Goal: Transaction & Acquisition: Obtain resource

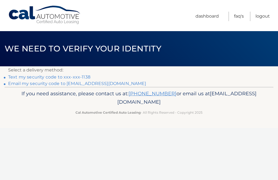
click at [65, 77] on link "Text my security code to xxx-xxx-1138" at bounding box center [49, 77] width 82 height 5
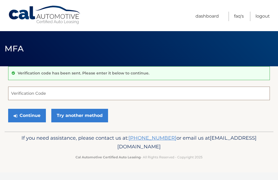
click at [52, 94] on input "Verification Code" at bounding box center [138, 94] width 261 height 14
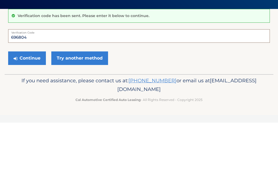
type input "696804"
click at [27, 109] on button "Continue" at bounding box center [27, 116] width 38 height 14
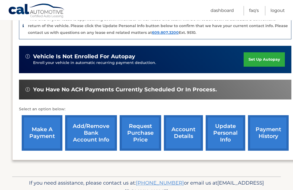
scroll to position [152, 0]
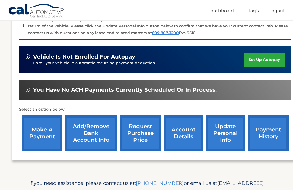
click at [141, 132] on link "request purchase price" at bounding box center [140, 133] width 41 height 36
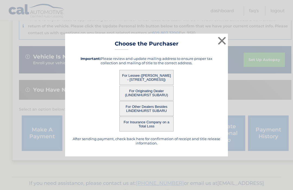
click at [150, 85] on button "For Lessee (JULIO MALDONADO - 290 BROADWAY, , MASSAPEQUA PARK, ny 11762)" at bounding box center [146, 77] width 54 height 15
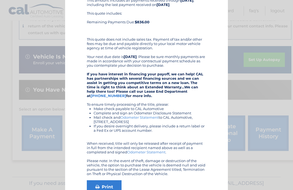
scroll to position [69, 0]
click at [107, 186] on link "Print" at bounding box center [104, 188] width 35 height 14
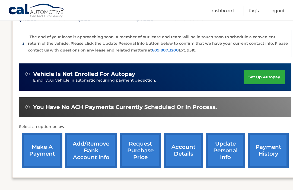
scroll to position [136, 0]
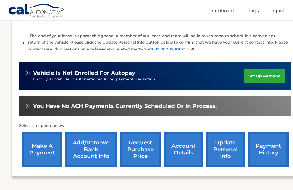
click at [184, 143] on link "account details" at bounding box center [183, 150] width 39 height 36
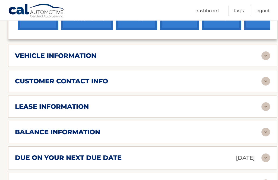
scroll to position [246, 0]
click at [264, 52] on img at bounding box center [265, 56] width 9 height 9
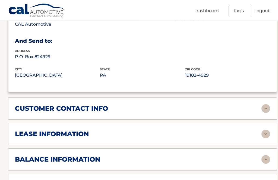
scroll to position [359, 0]
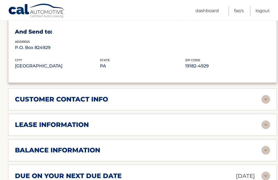
click at [268, 121] on img at bounding box center [265, 125] width 9 height 9
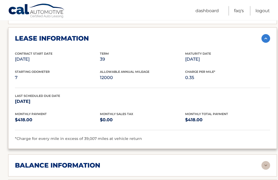
scroll to position [446, 0]
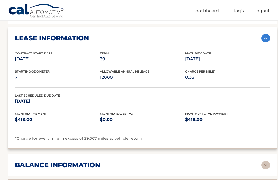
click at [263, 161] on img at bounding box center [265, 165] width 9 height 9
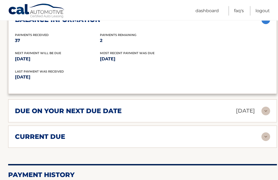
scroll to position [592, 0]
click at [267, 133] on img at bounding box center [265, 137] width 9 height 9
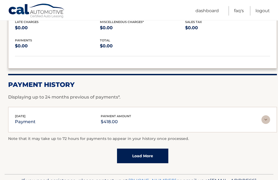
scroll to position [727, 0]
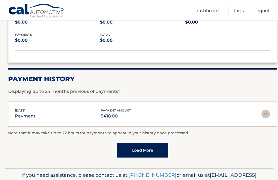
click at [152, 143] on link "Load More" at bounding box center [142, 150] width 51 height 15
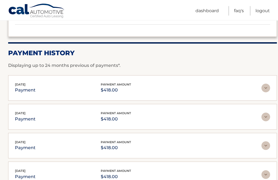
scroll to position [752, 0]
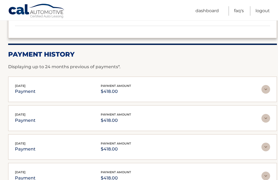
click at [267, 85] on img at bounding box center [265, 89] width 9 height 9
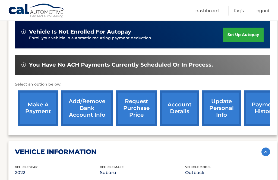
scroll to position [151, 0]
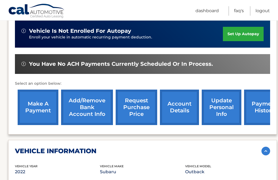
click at [138, 99] on link "request purchase price" at bounding box center [135, 108] width 41 height 36
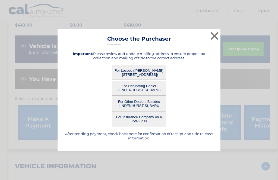
scroll to position [139, 0]
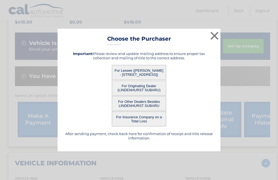
click at [216, 41] on button "×" at bounding box center [214, 35] width 11 height 11
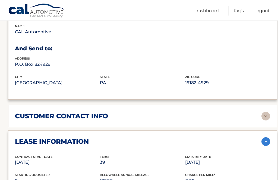
scroll to position [343, 0]
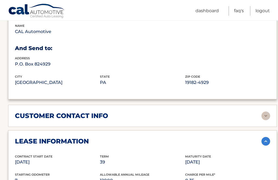
click at [266, 112] on img at bounding box center [265, 116] width 9 height 9
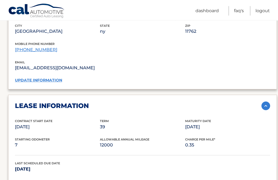
scroll to position [485, 0]
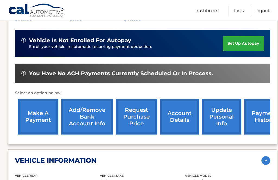
click at [148, 115] on link "request purchase price" at bounding box center [135, 117] width 41 height 36
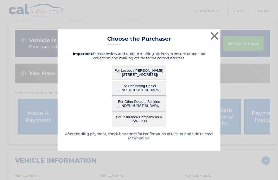
click at [156, 88] on button "For Originating Dealer (LINDENHURST SUBARU)" at bounding box center [139, 88] width 54 height 15
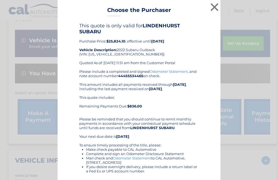
click at [126, 89] on div "Please include a completed and signed Odometer Statement , and note account num…" at bounding box center [138, 142] width 119 height 147
click at [217, 9] on button "×" at bounding box center [214, 7] width 11 height 11
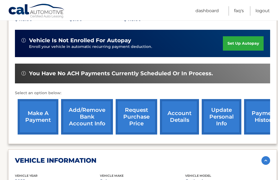
click at [139, 110] on link "request purchase price" at bounding box center [135, 117] width 41 height 36
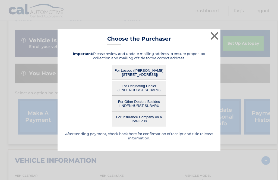
click at [142, 103] on button "For Other Dealers Besides LINDENHURST SUBARU" at bounding box center [139, 103] width 54 height 15
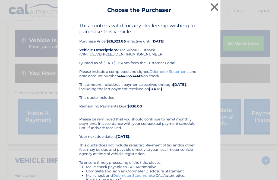
scroll to position [0, 0]
click at [208, 81] on div "This quote is valid for any dealership wishing to purchase this vehicle Purchas…" at bounding box center [138, 138] width 149 height 230
click at [201, 49] on div "This quote is valid for any dealership wishing to purchase this vehicle Purchas…" at bounding box center [138, 138] width 149 height 230
click at [194, 104] on div "This quote includes: Remaining Payments Due: $836.00" at bounding box center [138, 103] width 119 height 17
click at [193, 105] on div "This quote includes: Remaining Payments Due: $836.00" at bounding box center [138, 103] width 119 height 17
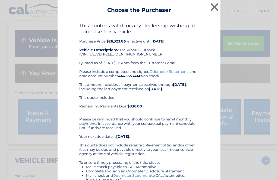
click at [197, 107] on div "This quote includes: Remaining Payments Due: $836.00" at bounding box center [138, 103] width 119 height 17
click at [198, 107] on div "This quote includes: Remaining Payments Due: $836.00" at bounding box center [138, 103] width 119 height 17
click at [178, 108] on div "This quote includes: Remaining Payments Due: $836.00" at bounding box center [138, 103] width 119 height 17
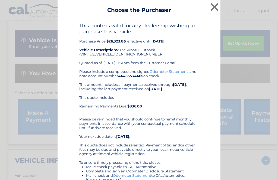
click at [178, 109] on div "This quote includes: Remaining Payments Due: $836.00" at bounding box center [138, 103] width 119 height 17
click at [177, 110] on div "This quote includes: Remaining Payments Due: $836.00" at bounding box center [138, 103] width 119 height 17
click at [179, 109] on div "This quote includes: Remaining Payments Due: $836.00" at bounding box center [138, 103] width 119 height 17
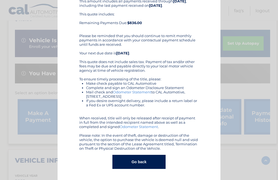
scroll to position [84, 0]
click at [148, 164] on button "Go back" at bounding box center [138, 162] width 53 height 14
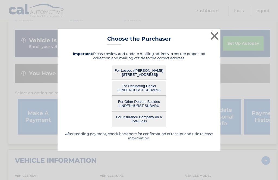
scroll to position [0, 0]
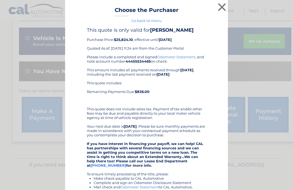
scroll to position [69, 0]
